Goal: Task Accomplishment & Management: Manage account settings

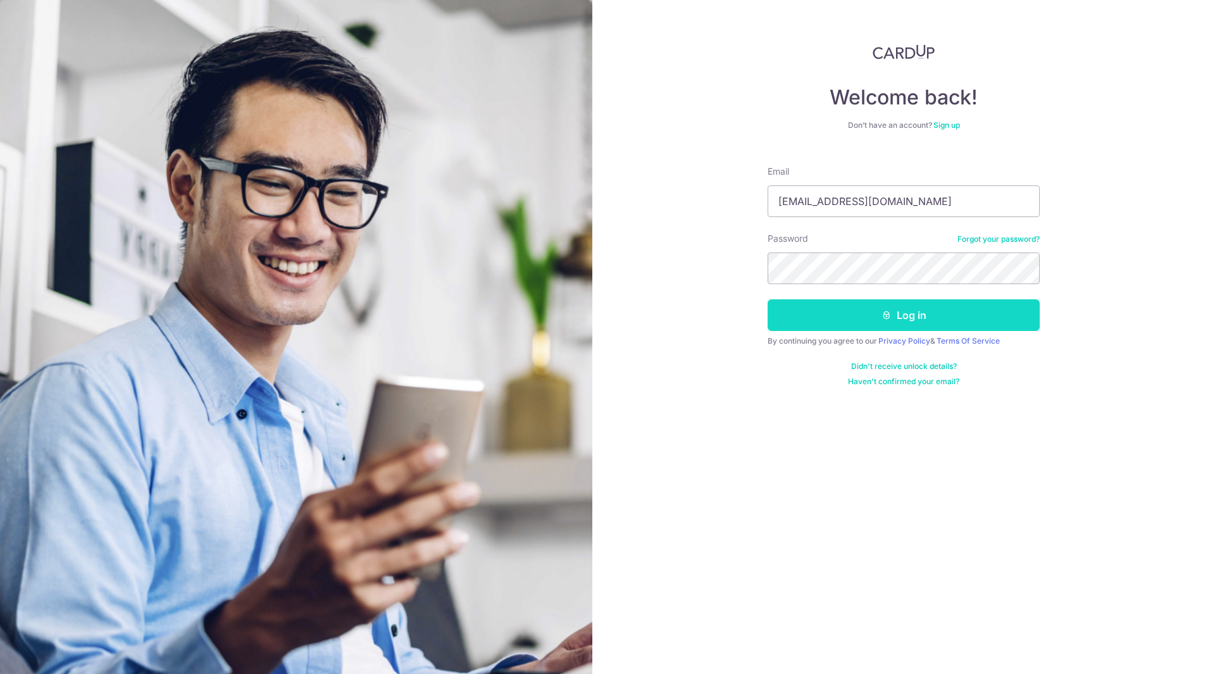
click at [1006, 319] on button "Log in" at bounding box center [904, 315] width 272 height 32
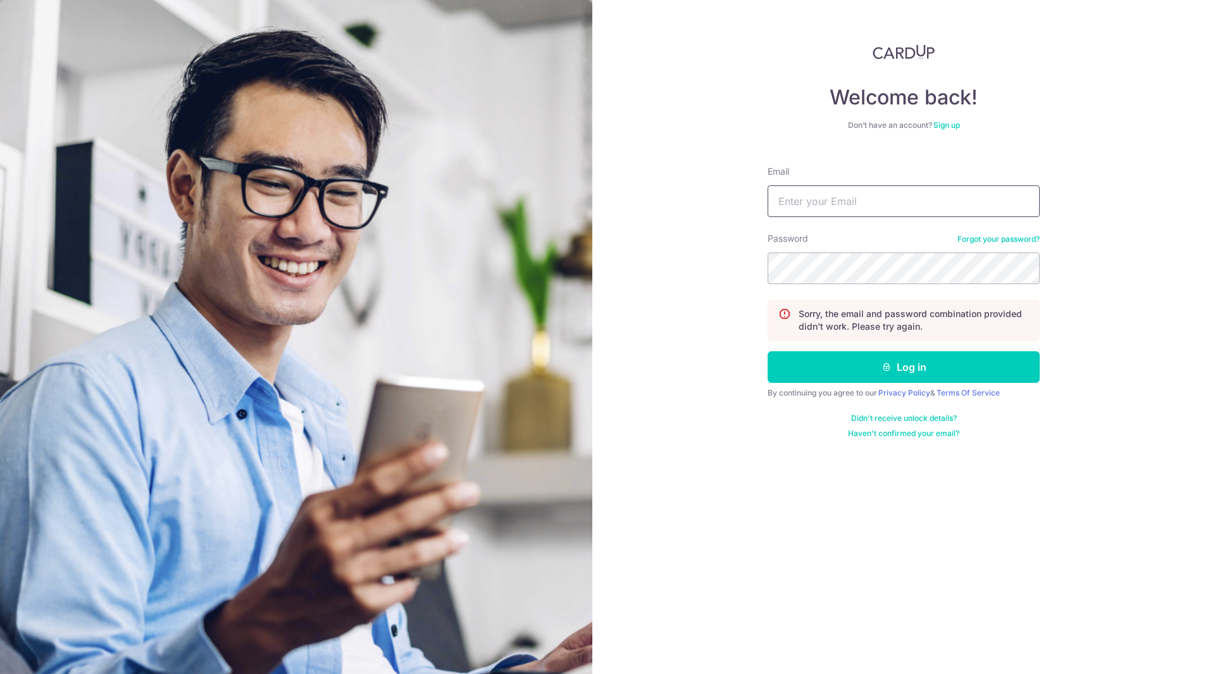
click at [810, 207] on input "Email" at bounding box center [904, 201] width 272 height 32
type input "gabriellim83@Gmail.com"
click at [768, 351] on button "Log in" at bounding box center [904, 367] width 272 height 32
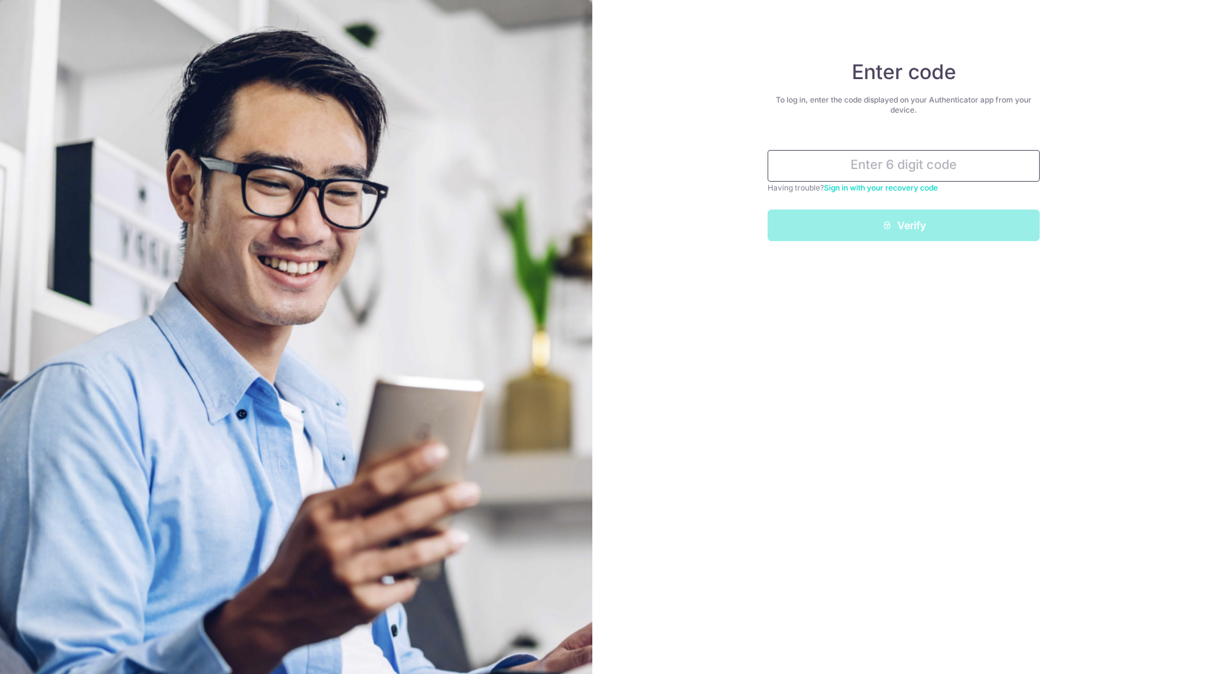
click at [939, 158] on input "text" at bounding box center [904, 166] width 272 height 32
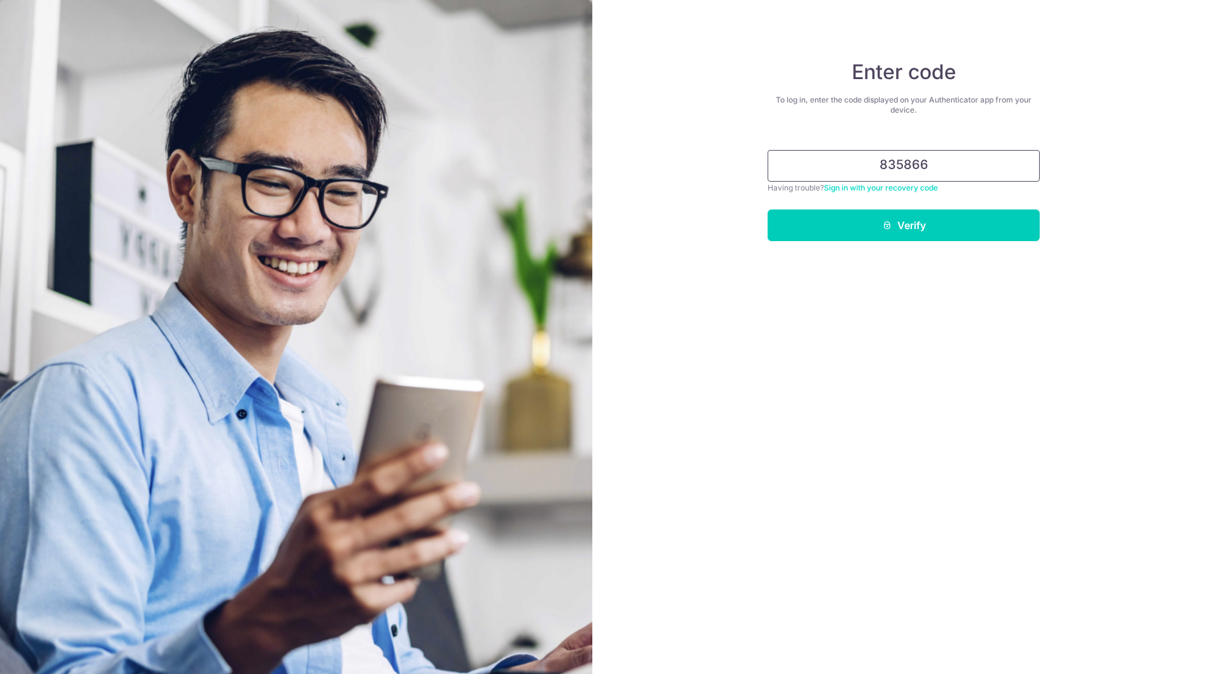
type input "835866"
click at [768, 209] on button "Verify" at bounding box center [904, 225] width 272 height 32
click at [1002, 215] on button "Verify" at bounding box center [904, 225] width 272 height 32
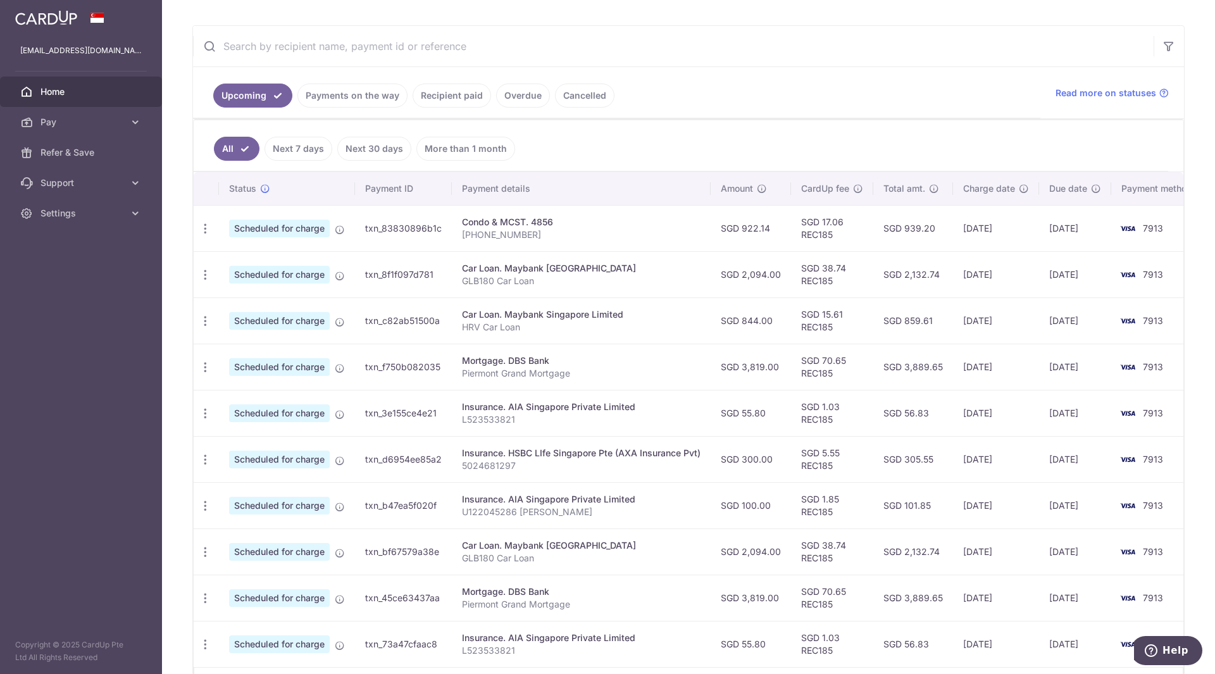
scroll to position [311, 0]
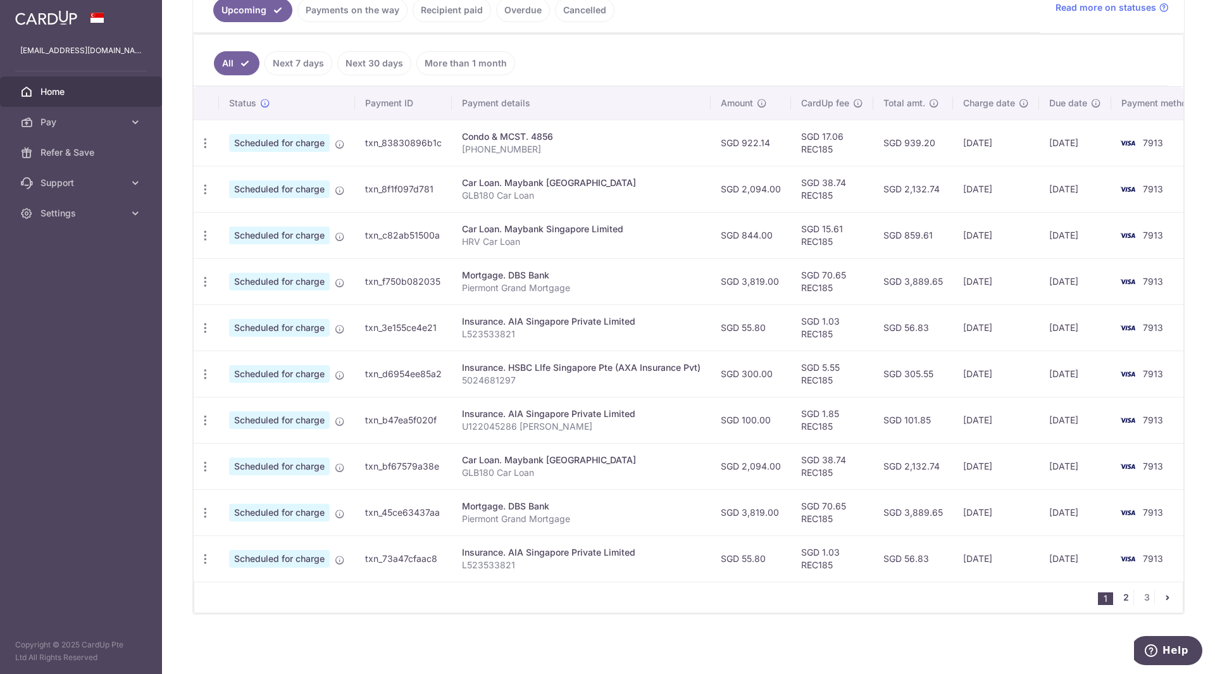
click at [1120, 600] on link "2" at bounding box center [1125, 597] width 15 height 15
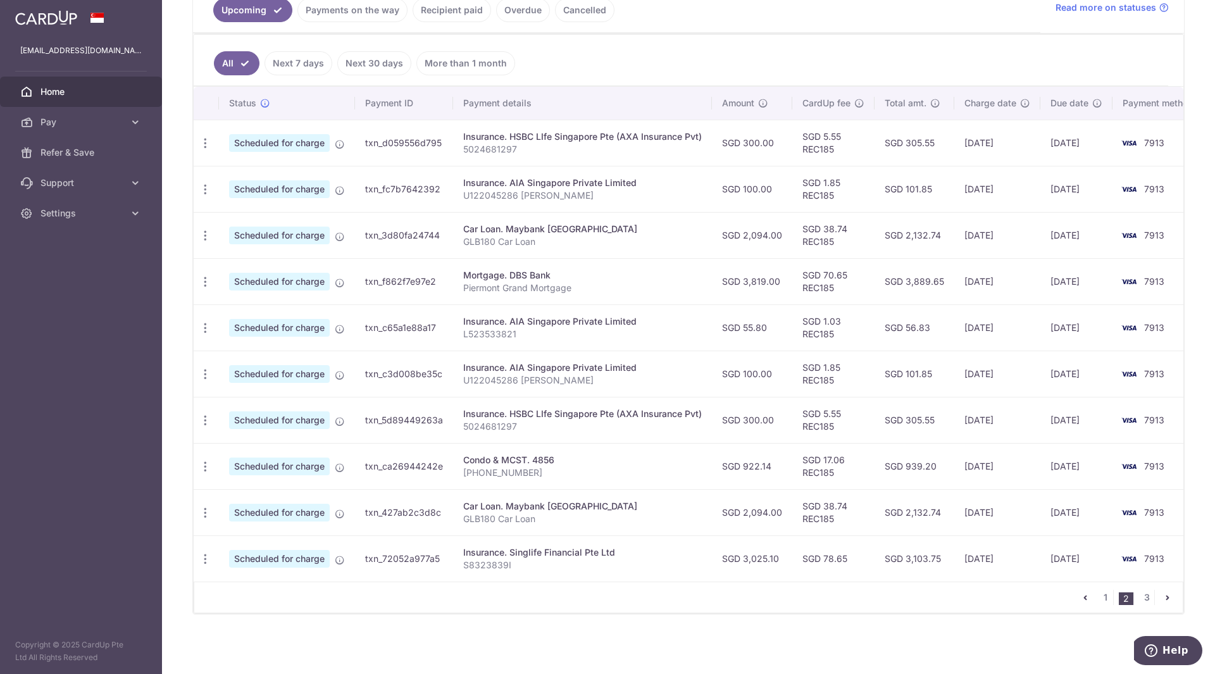
scroll to position [306, 0]
click at [1098, 605] on link "1" at bounding box center [1105, 597] width 15 height 15
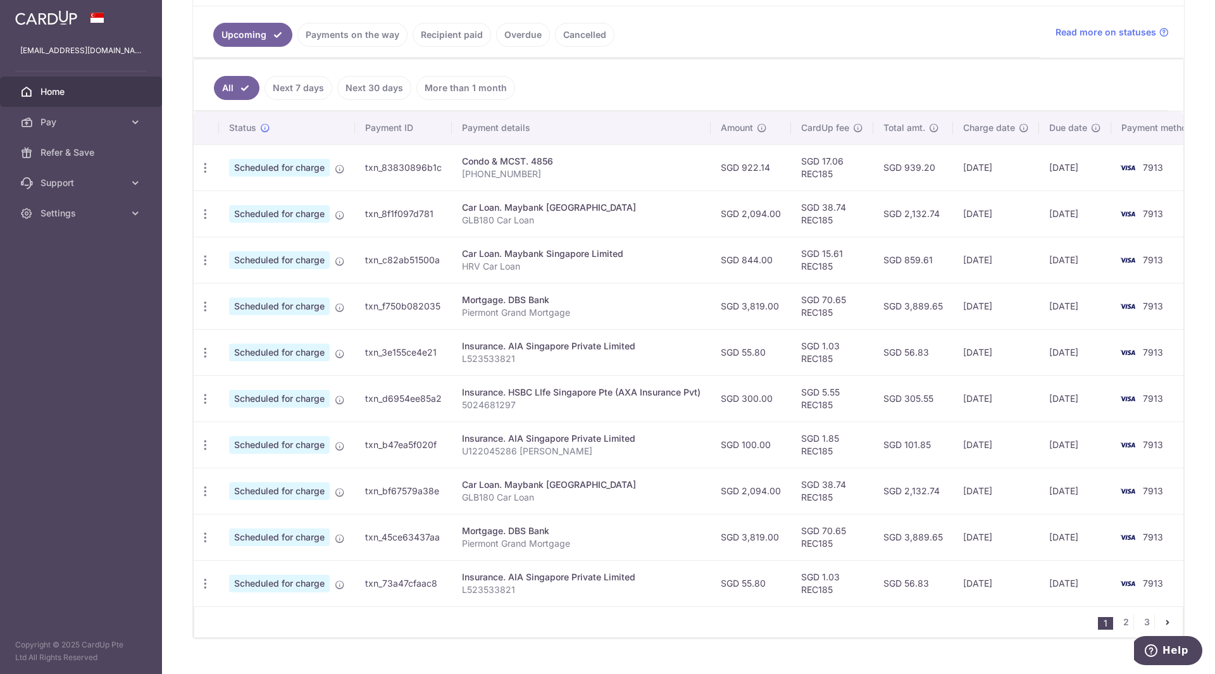
scroll to position [282, 0]
